Goal: Transaction & Acquisition: Download file/media

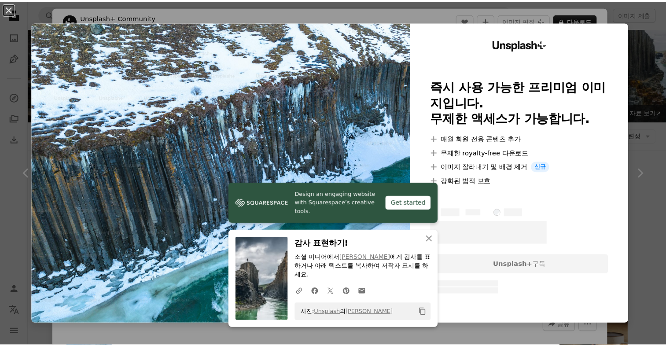
scroll to position [288, 0]
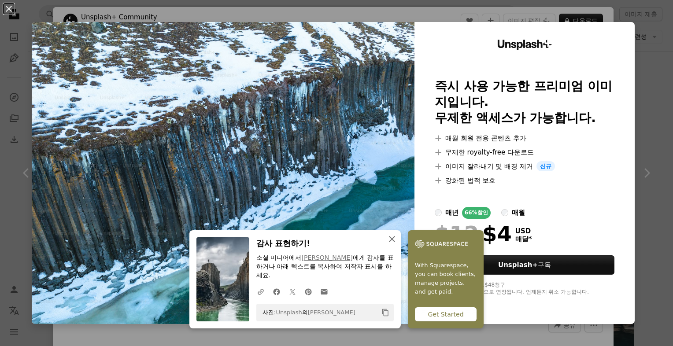
click at [388, 238] on icon "An X shape" at bounding box center [392, 239] width 11 height 11
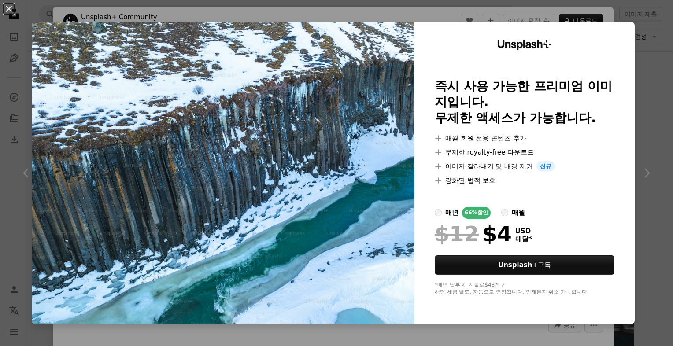
click at [295, 123] on img at bounding box center [223, 173] width 383 height 302
click at [9, 10] on button "An X shape" at bounding box center [9, 9] width 11 height 11
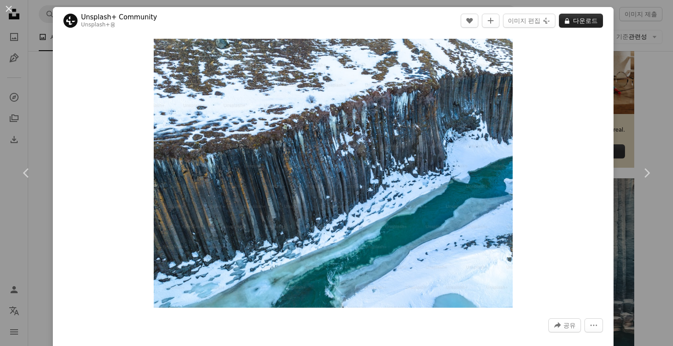
click at [572, 19] on button "A lock 다운로드" at bounding box center [581, 21] width 44 height 14
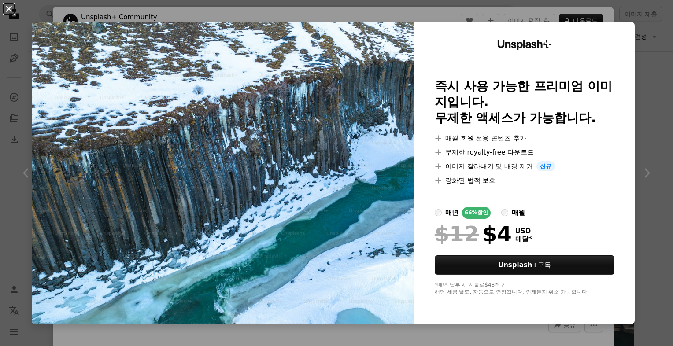
click at [11, 9] on button "An X shape" at bounding box center [9, 9] width 11 height 11
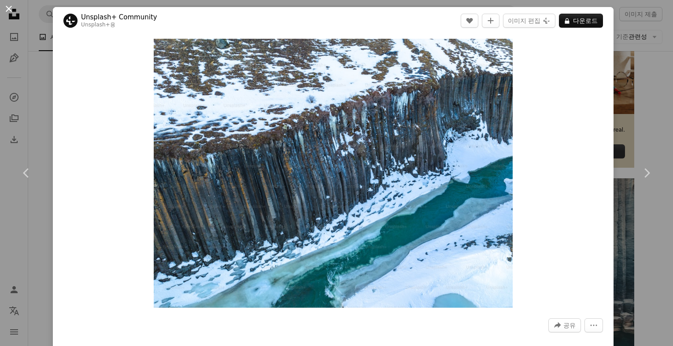
click at [11, 8] on button "An X shape" at bounding box center [9, 9] width 11 height 11
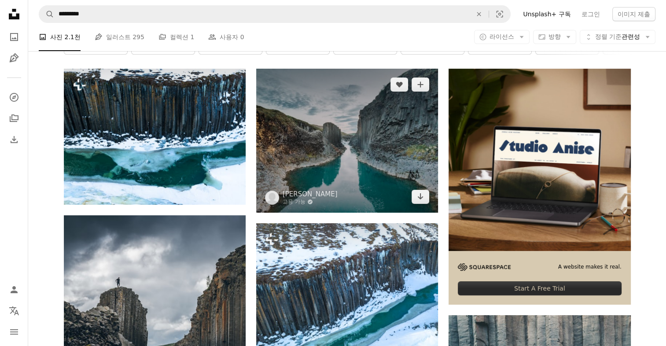
scroll to position [112, 0]
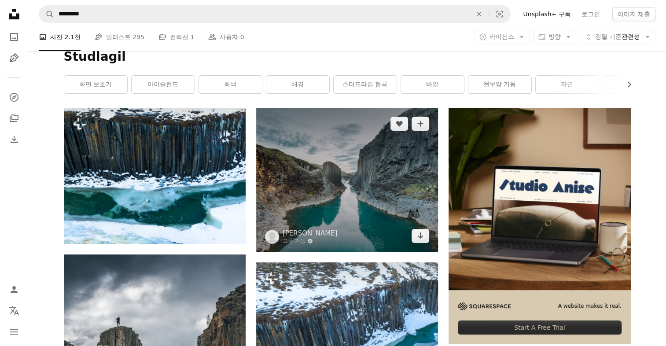
click at [358, 191] on img at bounding box center [347, 180] width 182 height 144
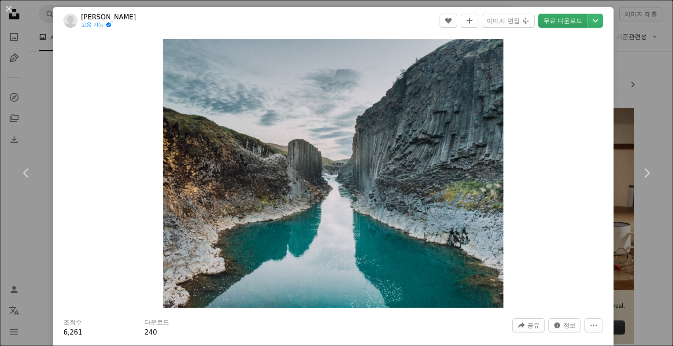
click at [552, 20] on link "무료 다운로드" at bounding box center [562, 21] width 49 height 14
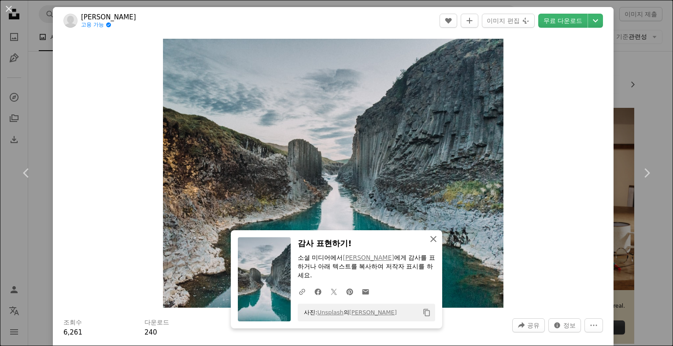
click at [430, 239] on icon "button" at bounding box center [433, 239] width 6 height 6
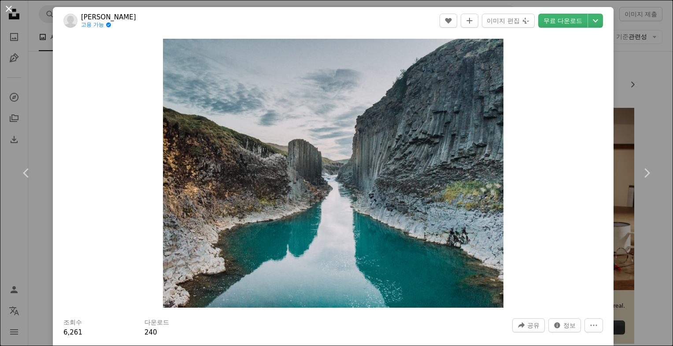
click at [7, 9] on button "An X shape" at bounding box center [9, 9] width 11 height 11
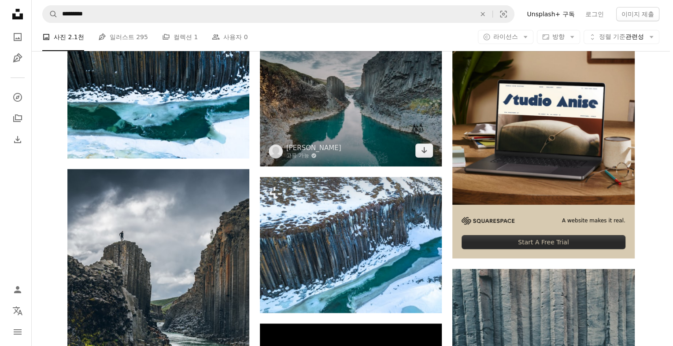
scroll to position [200, 0]
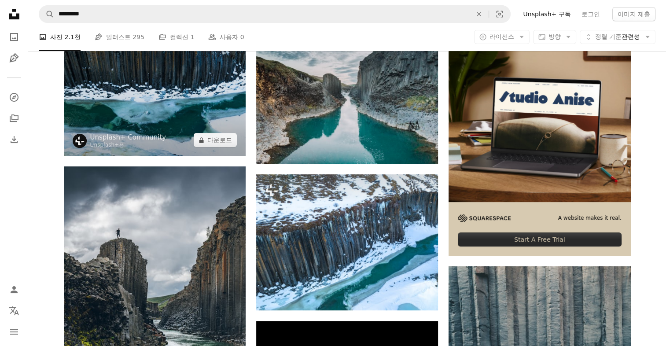
click at [137, 108] on img at bounding box center [155, 88] width 182 height 136
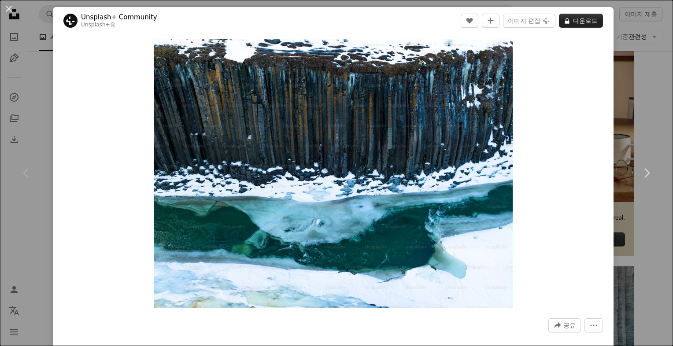
click at [575, 21] on button "A lock 다운로드" at bounding box center [581, 21] width 44 height 14
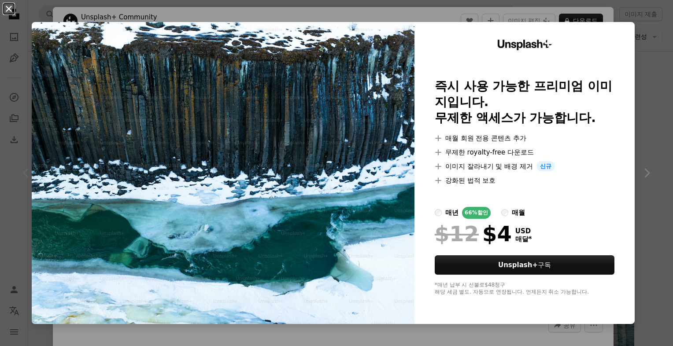
click at [9, 8] on button "An X shape" at bounding box center [9, 9] width 11 height 11
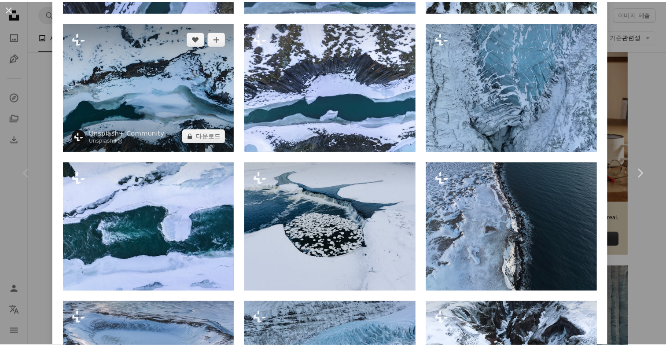
scroll to position [969, 0]
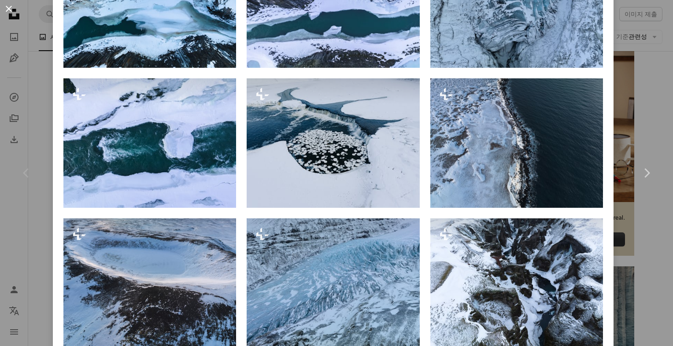
click at [7, 6] on button "An X shape" at bounding box center [9, 9] width 11 height 11
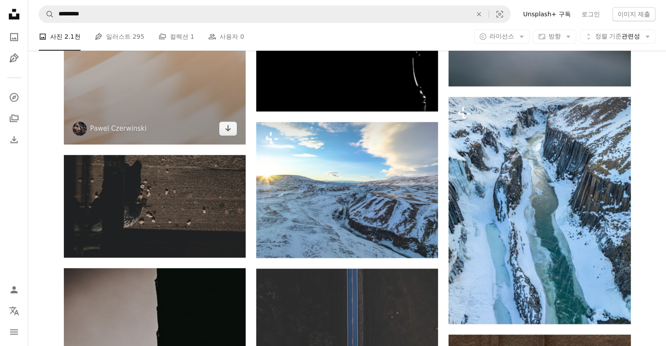
scroll to position [881, 0]
